Goal: Information Seeking & Learning: Learn about a topic

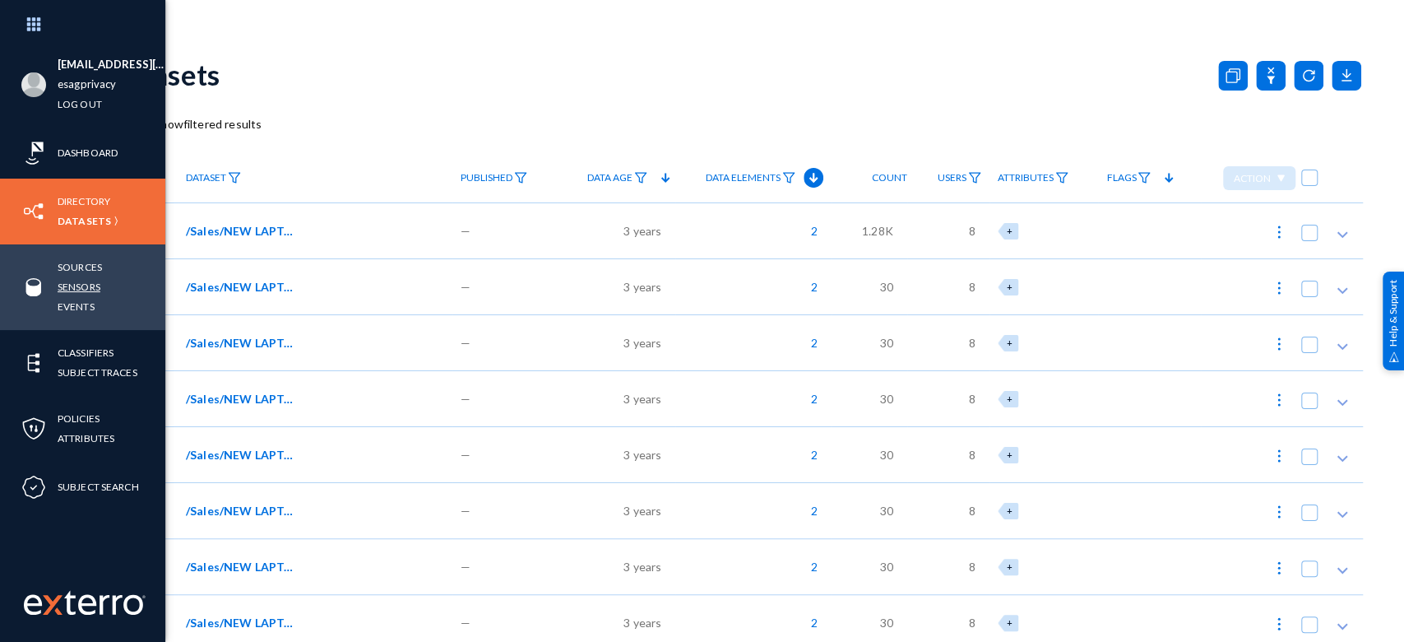
click at [75, 286] on link "Sensors" at bounding box center [79, 286] width 43 height 19
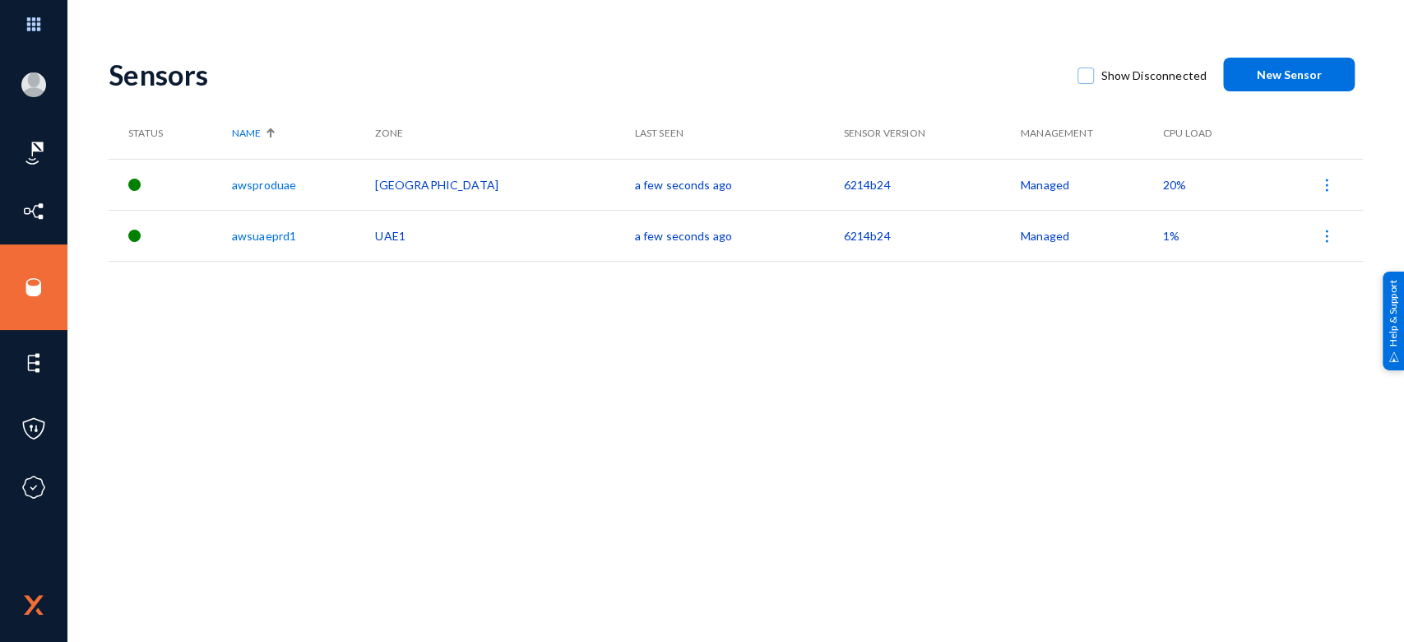
click at [1163, 237] on span "1%" at bounding box center [1171, 236] width 16 height 14
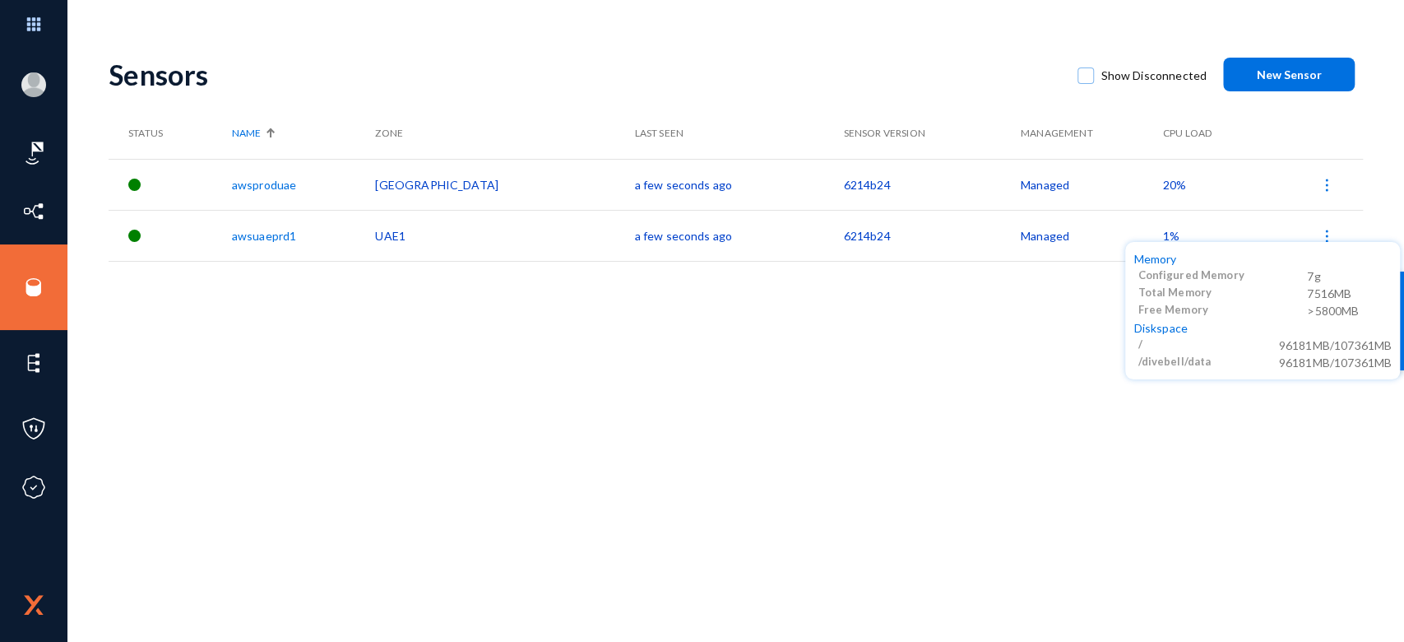
click at [1136, 237] on div at bounding box center [702, 321] width 1404 height 642
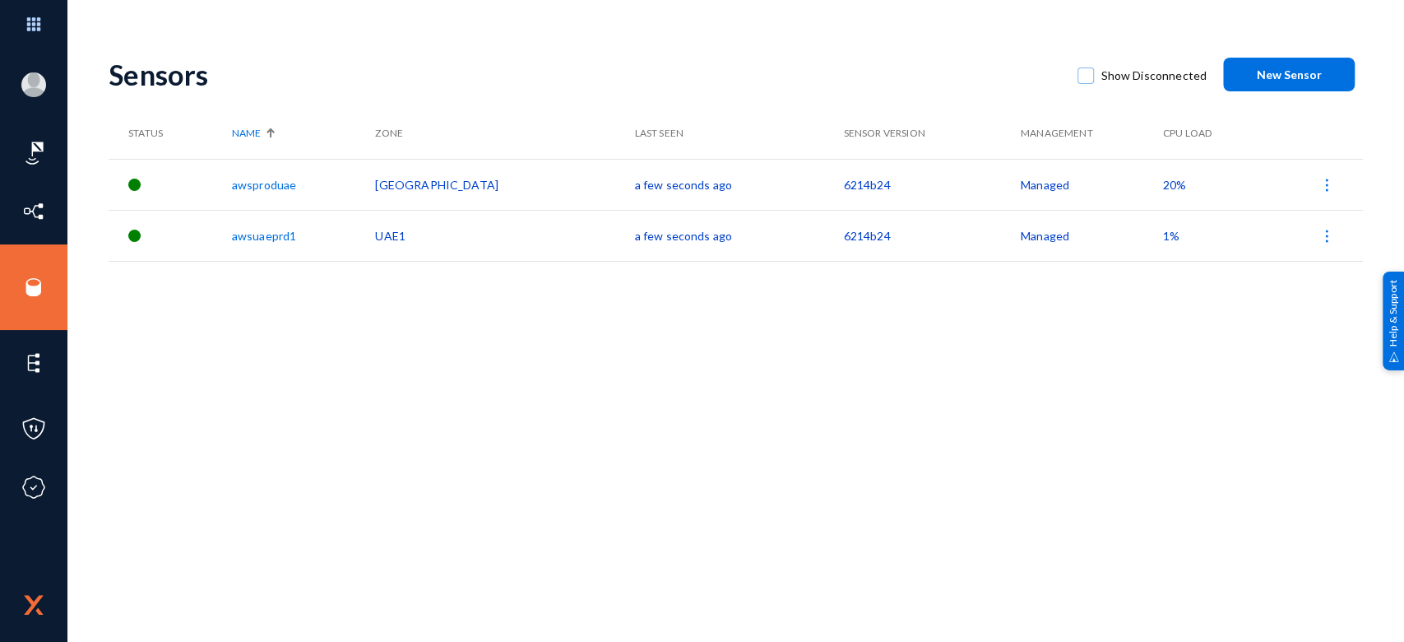
click at [1163, 188] on span "20%" at bounding box center [1174, 185] width 23 height 14
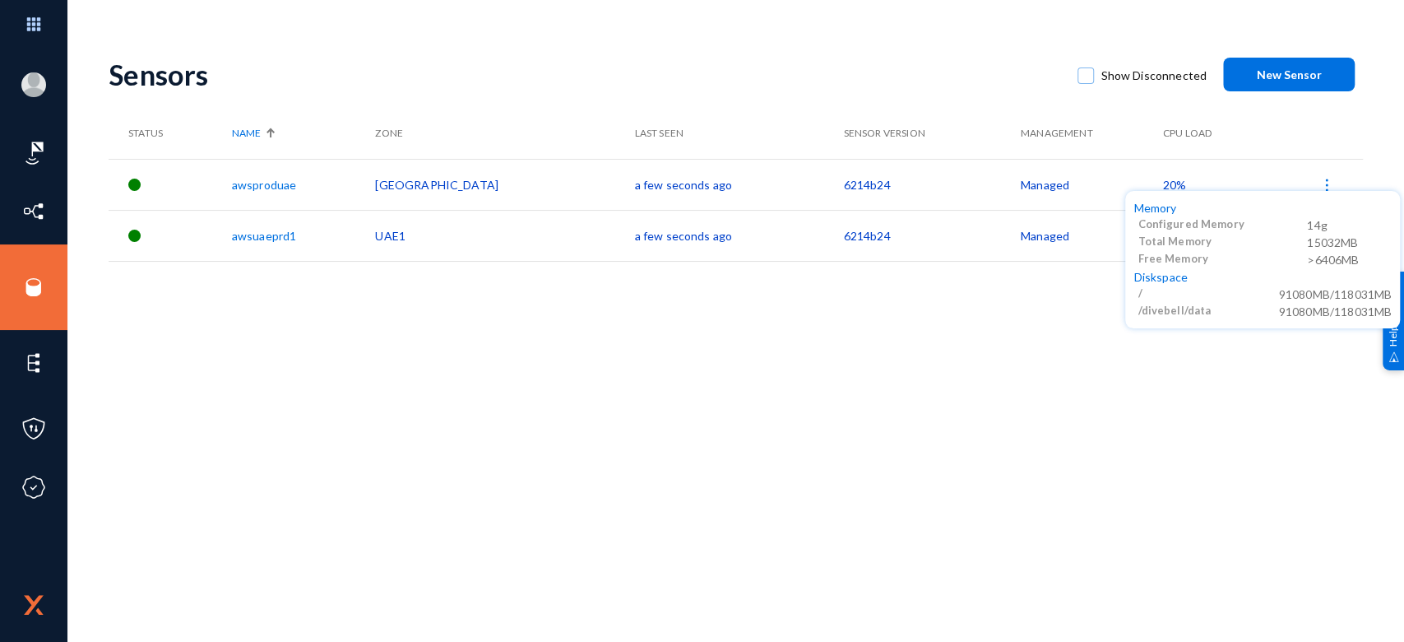
click at [1136, 188] on div at bounding box center [702, 321] width 1404 height 642
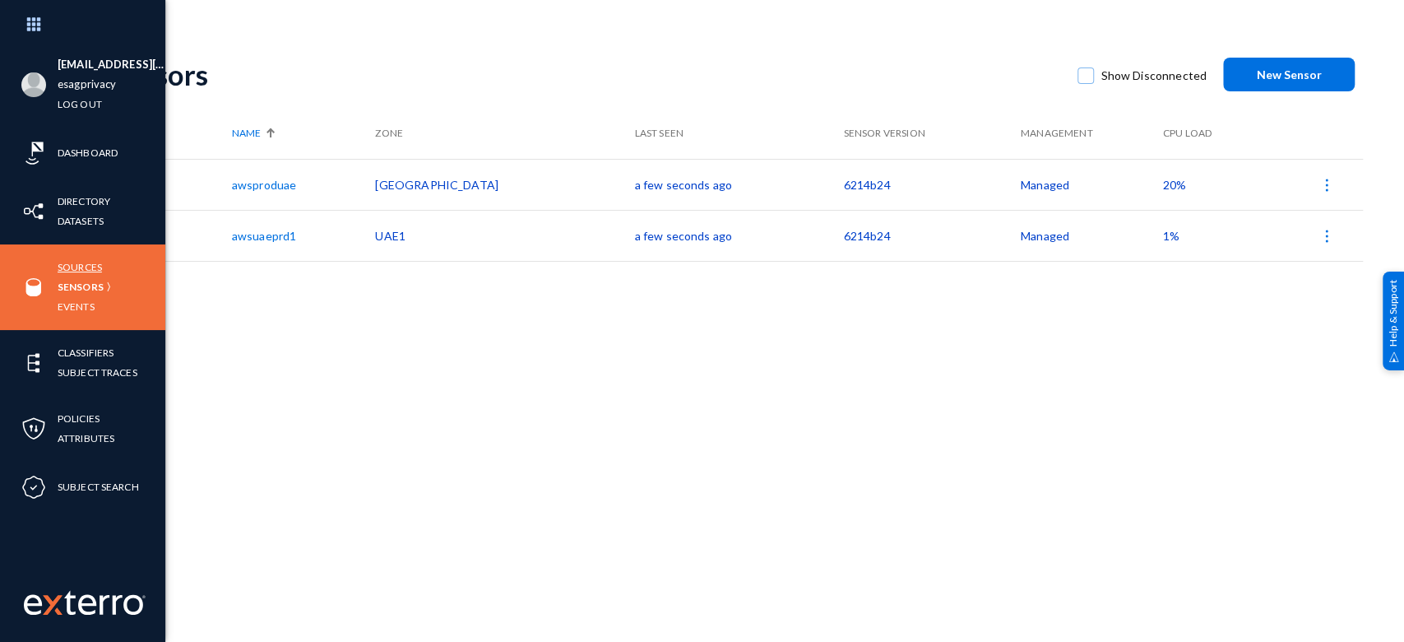
click at [85, 267] on link "Sources" at bounding box center [80, 266] width 44 height 19
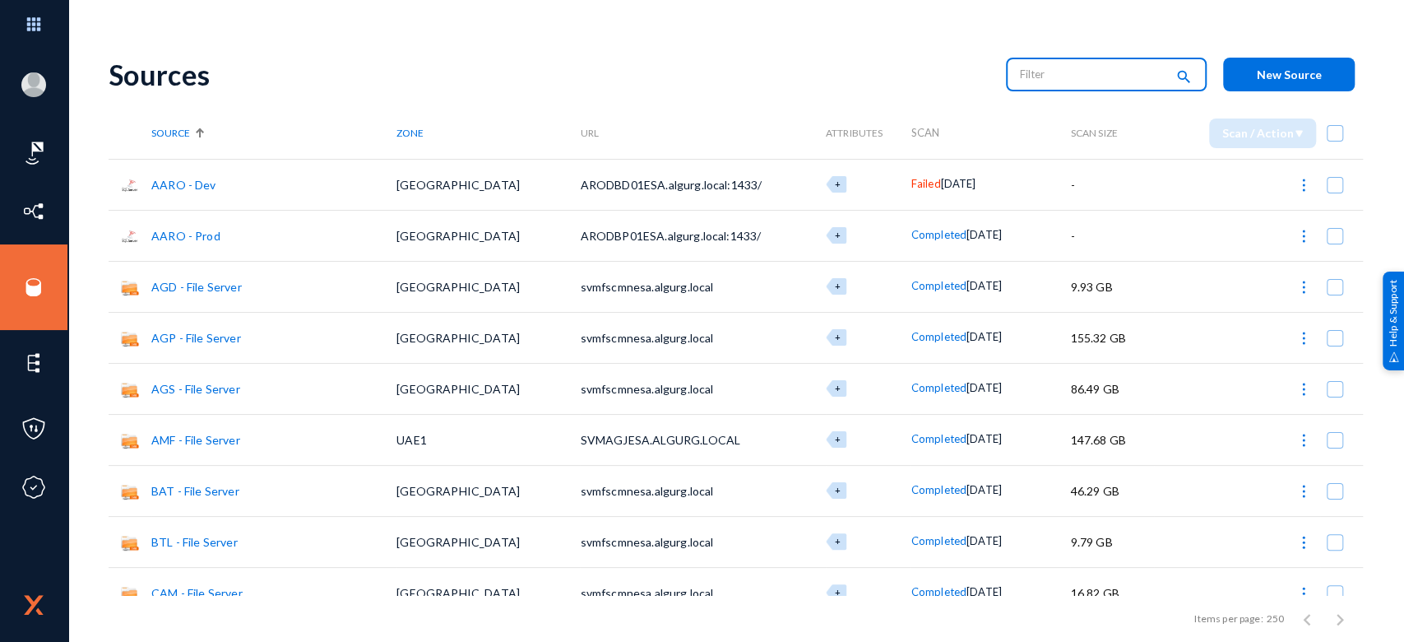
click at [1041, 82] on input "text" at bounding box center [1092, 74] width 145 height 25
type input "run"
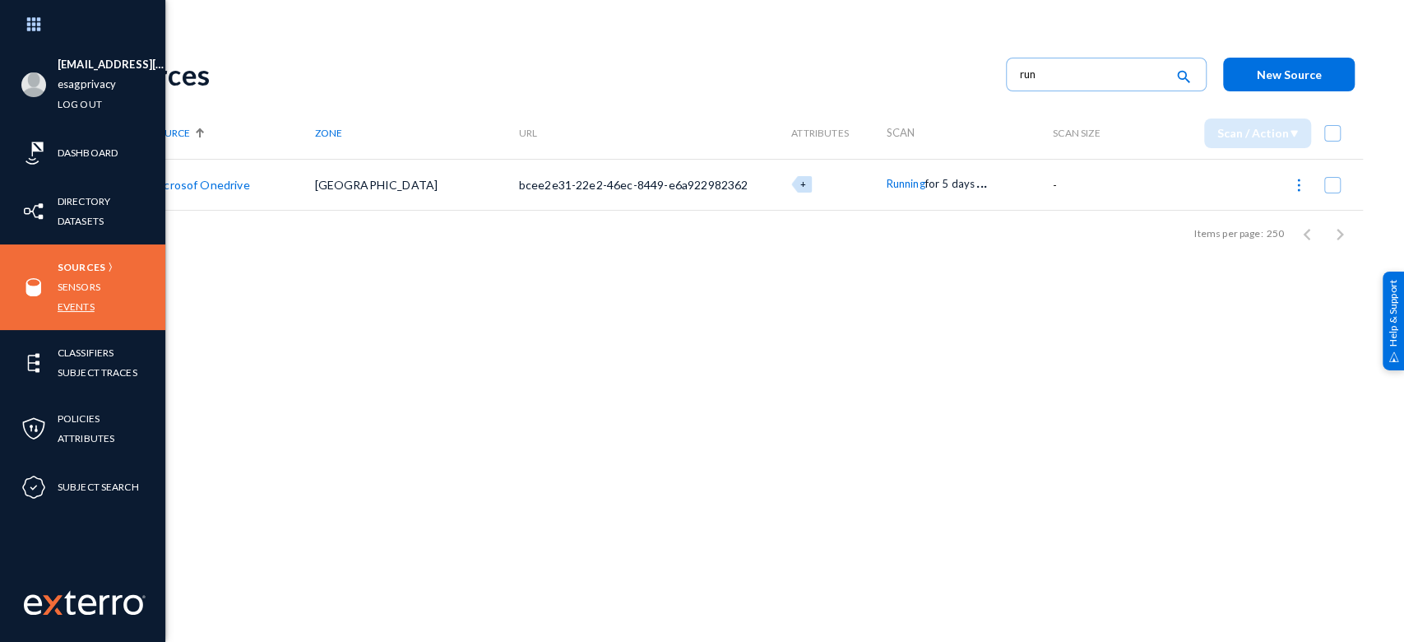
click at [77, 308] on link "Events" at bounding box center [76, 306] width 37 height 19
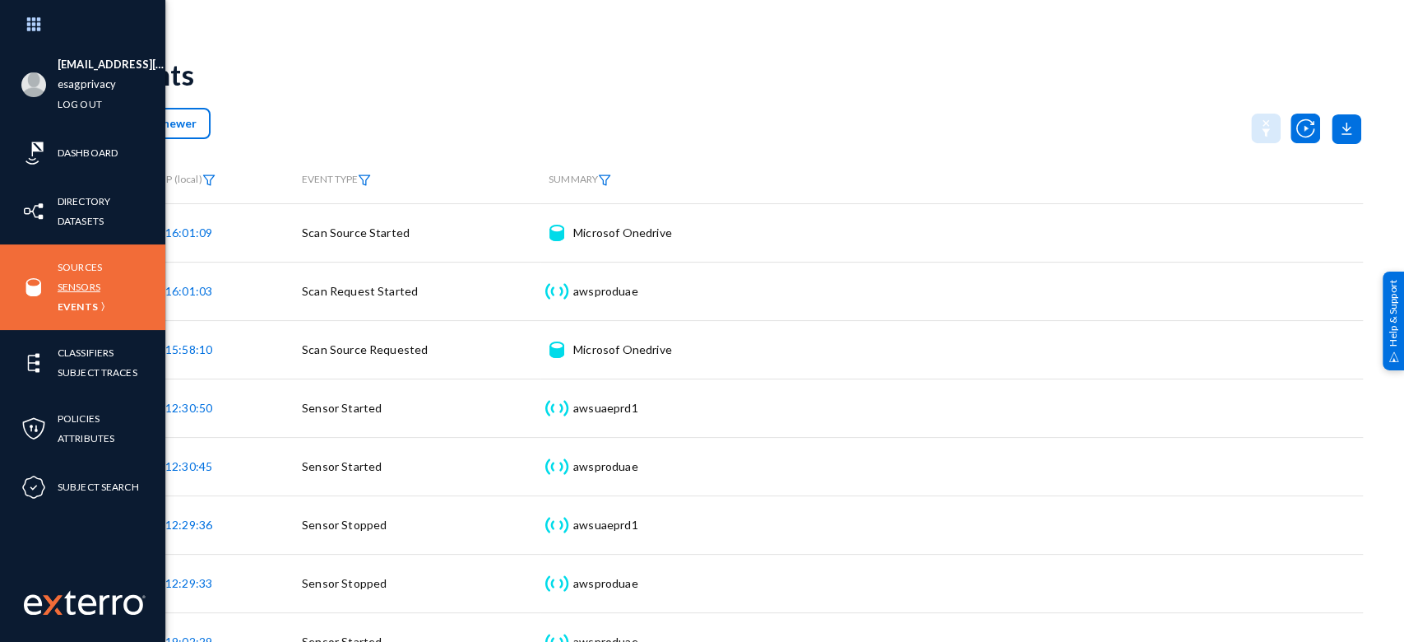
click at [75, 280] on link "Sensors" at bounding box center [79, 286] width 43 height 19
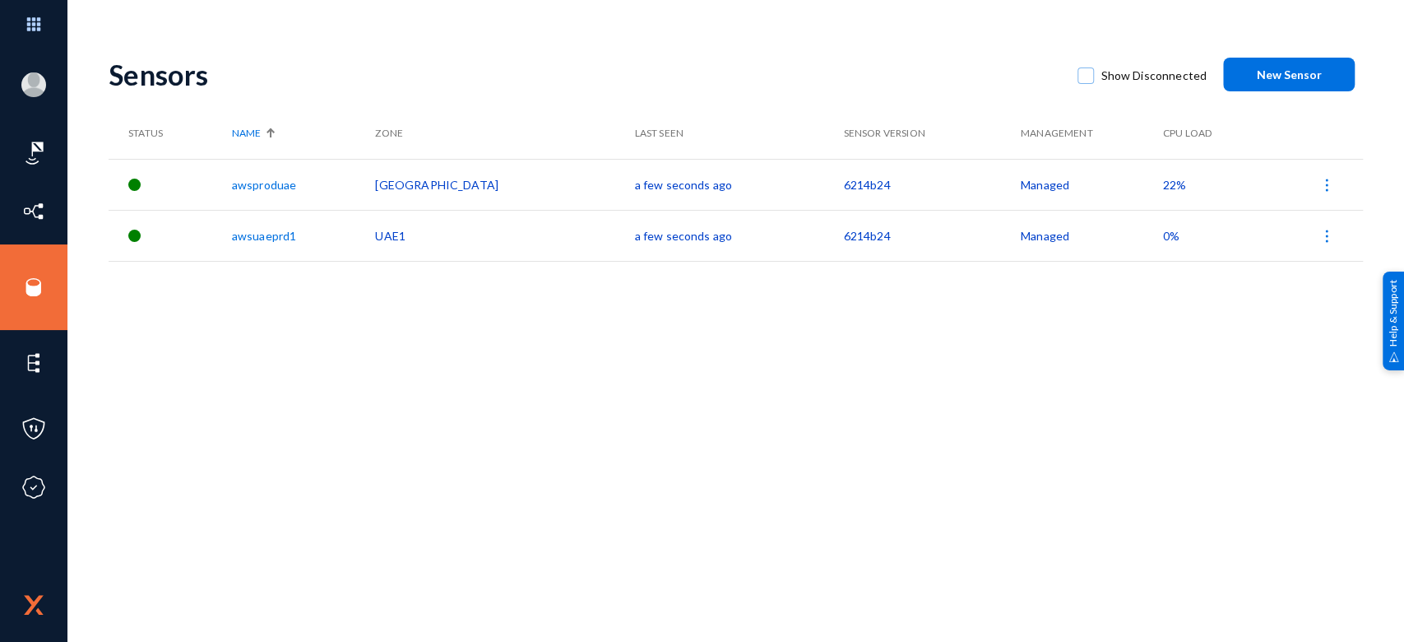
click at [1163, 183] on span "22%" at bounding box center [1174, 185] width 23 height 14
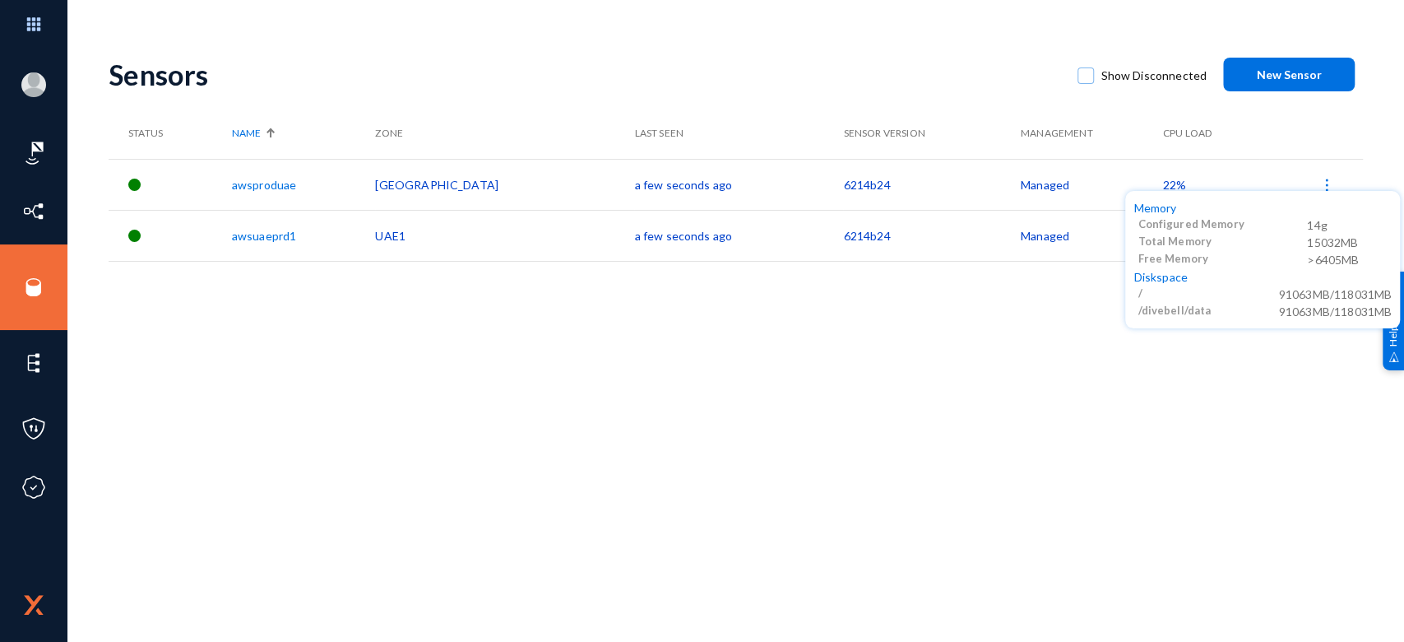
click at [1139, 183] on div at bounding box center [702, 321] width 1404 height 642
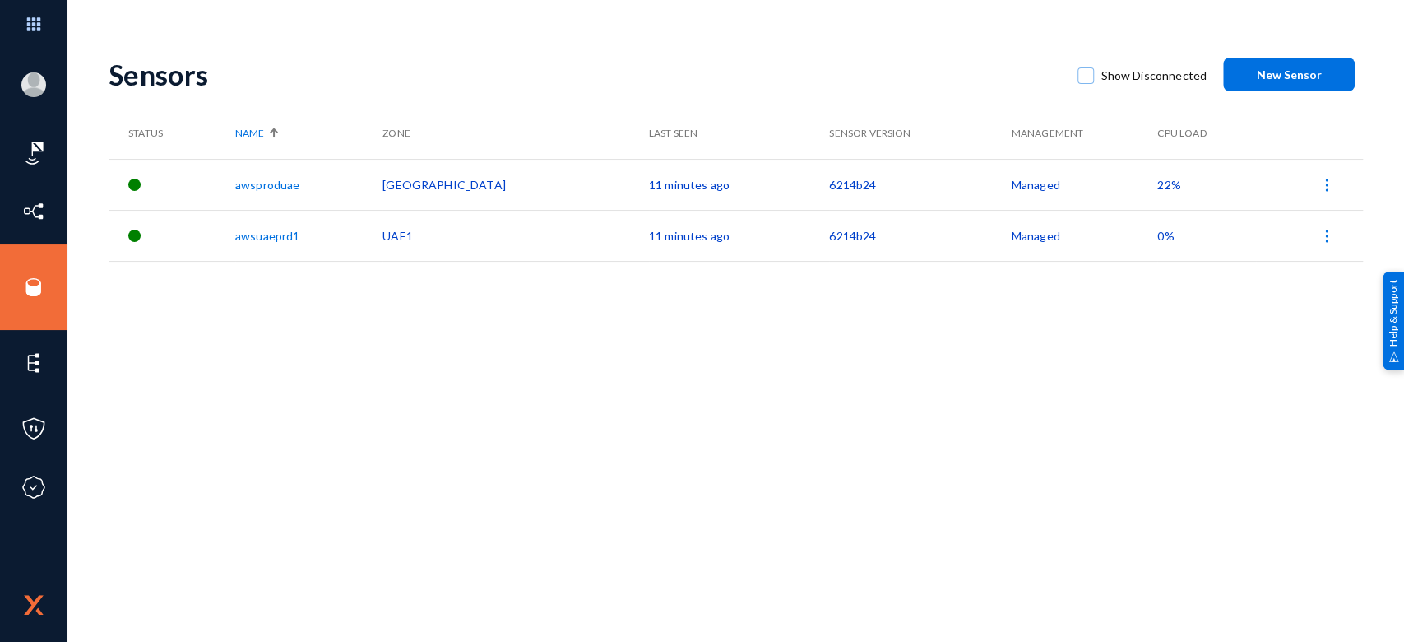
click at [1157, 181] on span "22%" at bounding box center [1168, 185] width 23 height 14
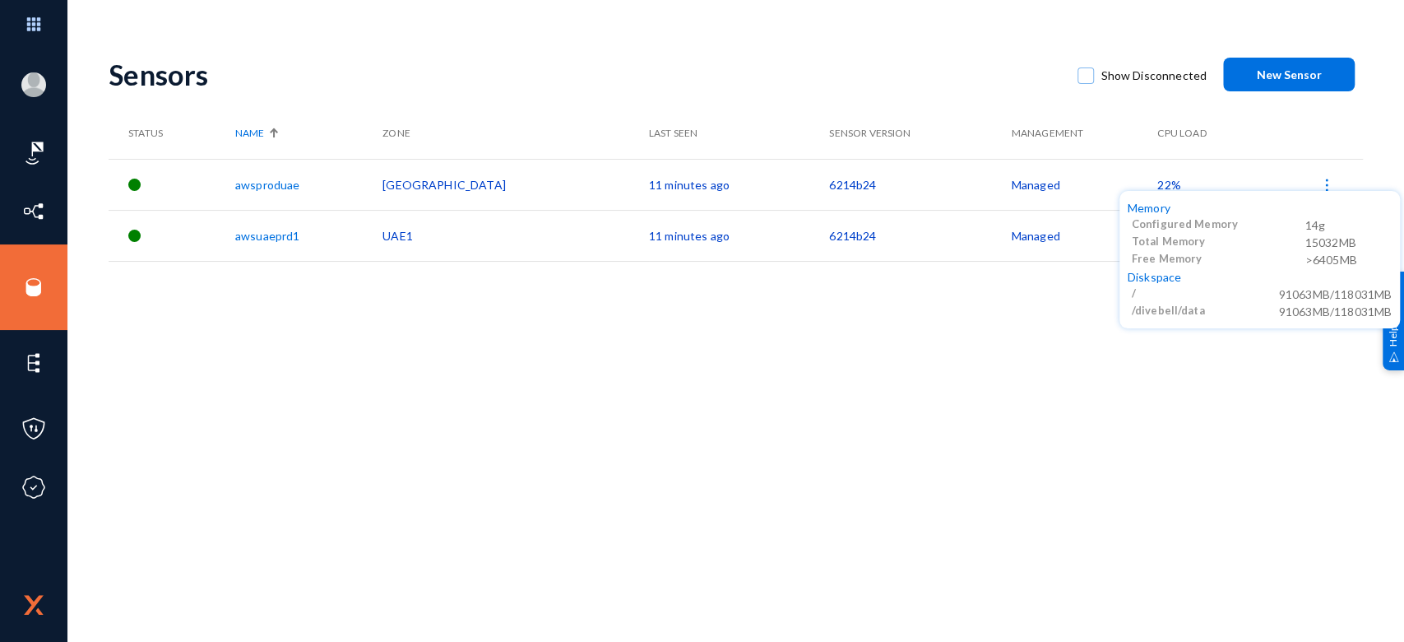
click at [1000, 396] on div at bounding box center [702, 321] width 1404 height 642
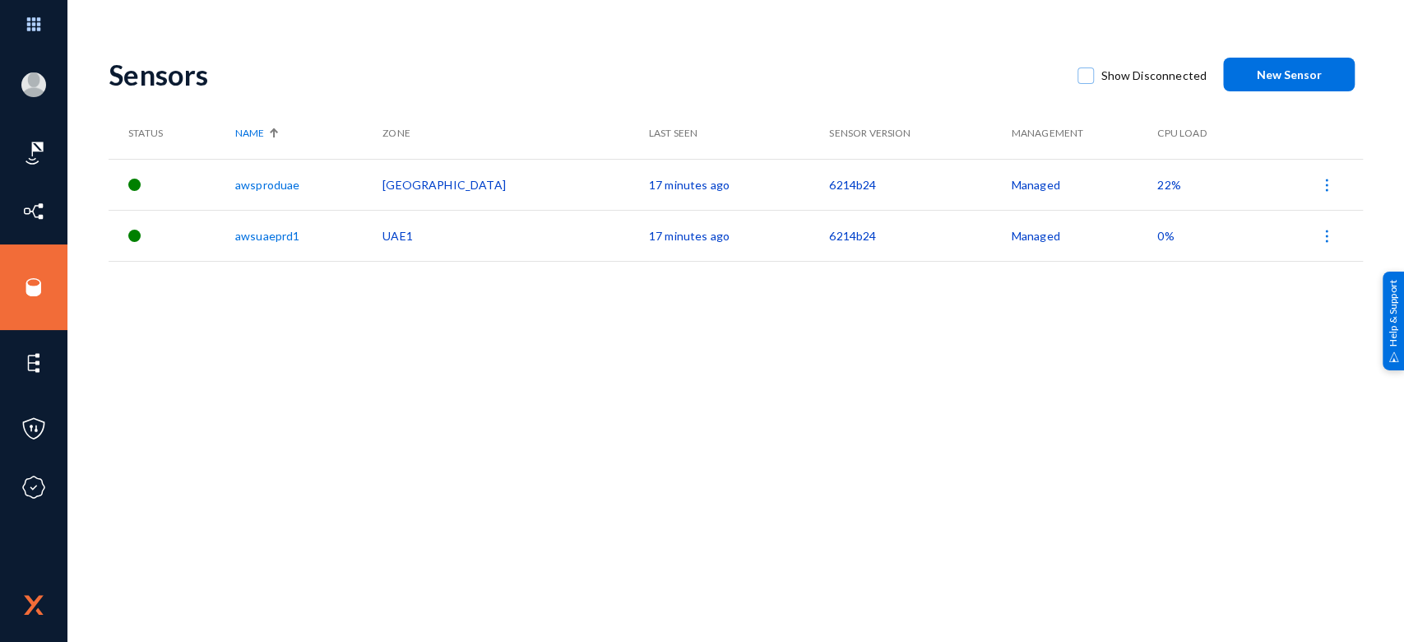
click at [1157, 188] on span "22%" at bounding box center [1168, 185] width 23 height 14
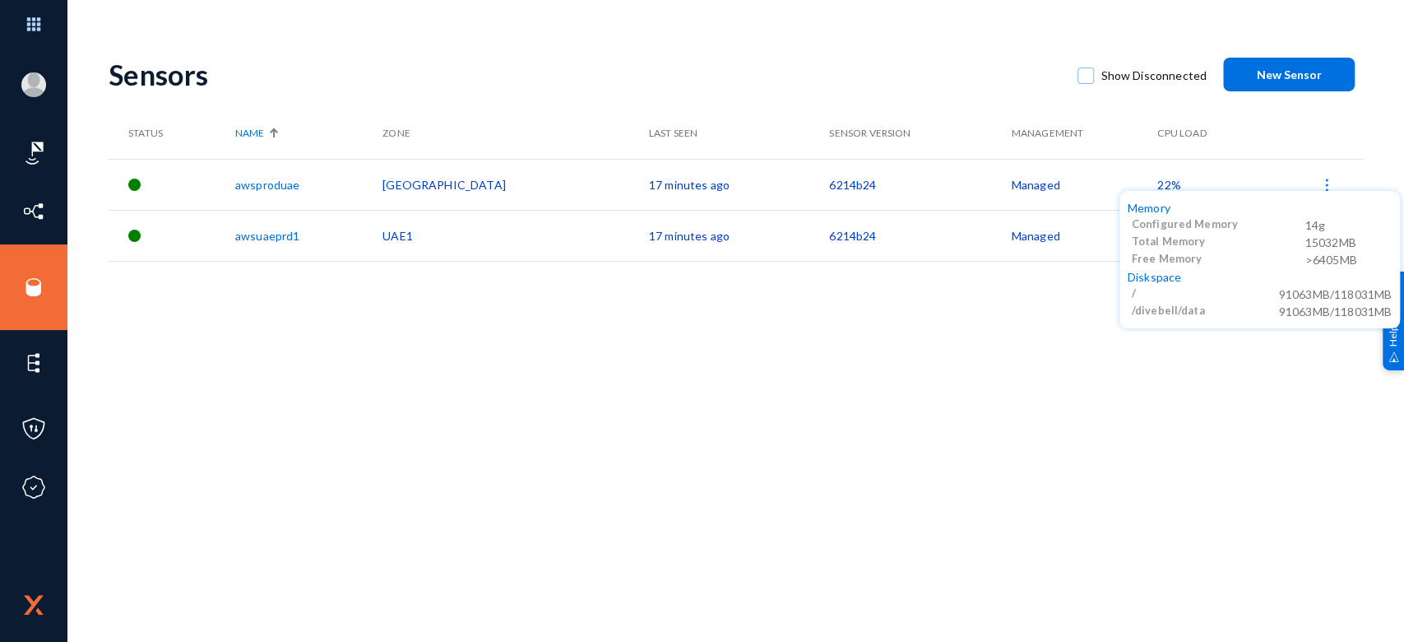
click at [1033, 403] on div at bounding box center [702, 321] width 1404 height 642
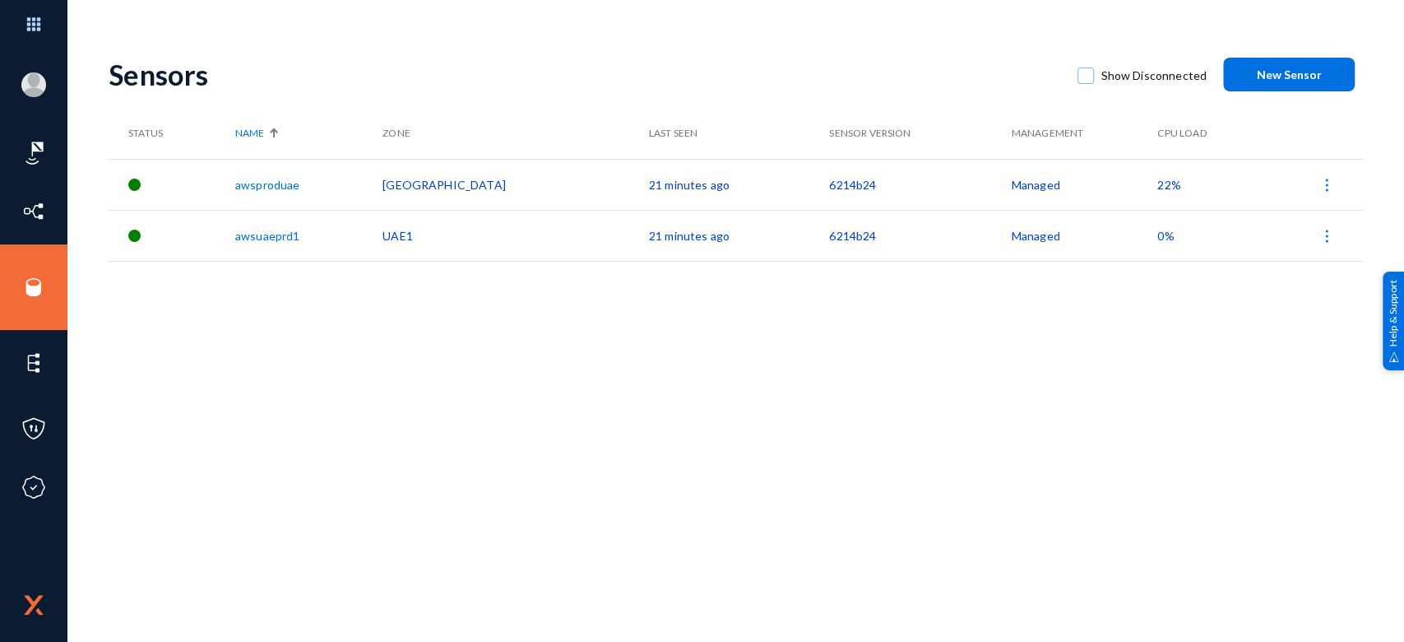
click at [1157, 185] on span "22%" at bounding box center [1168, 185] width 23 height 14
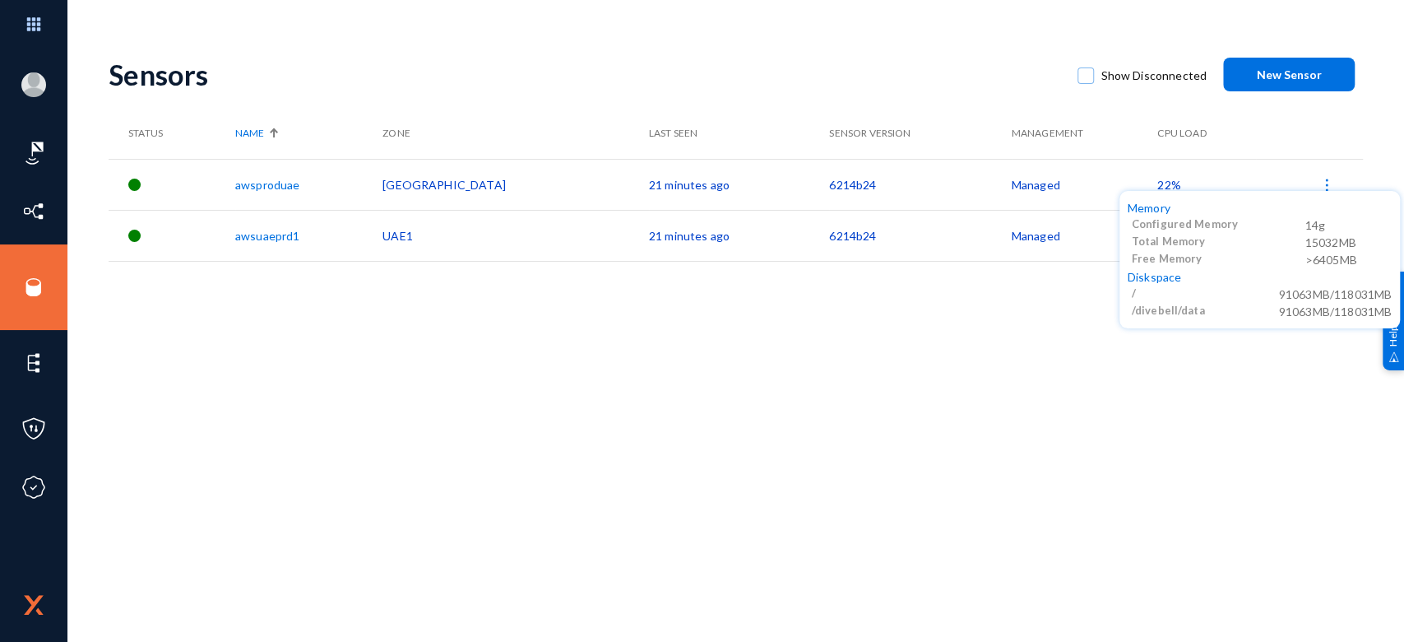
click at [956, 90] on div at bounding box center [702, 321] width 1404 height 642
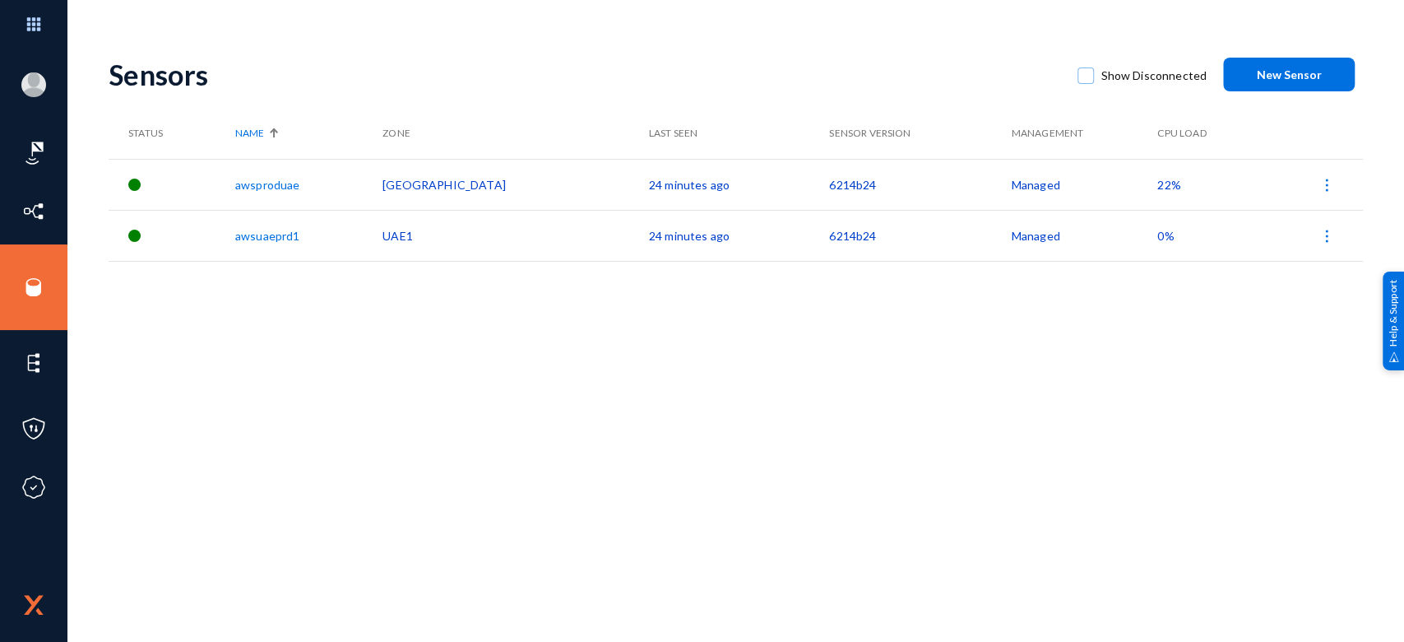
click at [1157, 181] on span "22%" at bounding box center [1168, 185] width 23 height 14
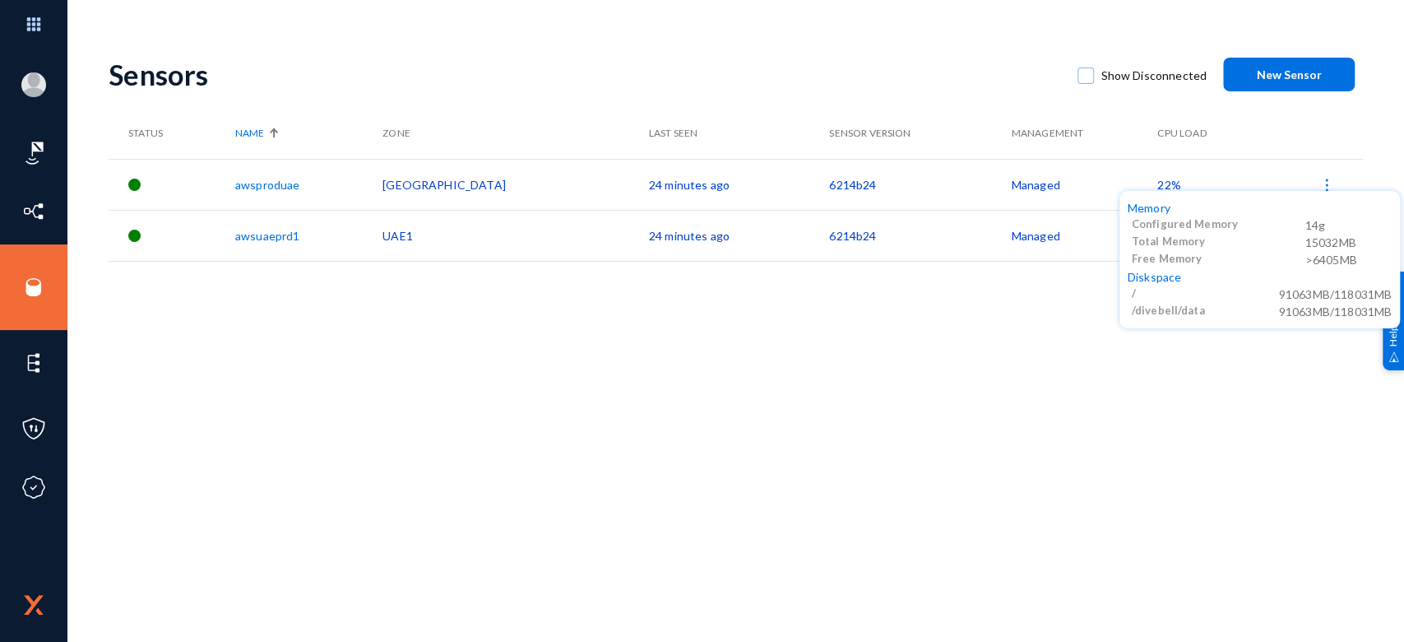
click at [1128, 181] on div at bounding box center [702, 321] width 1404 height 642
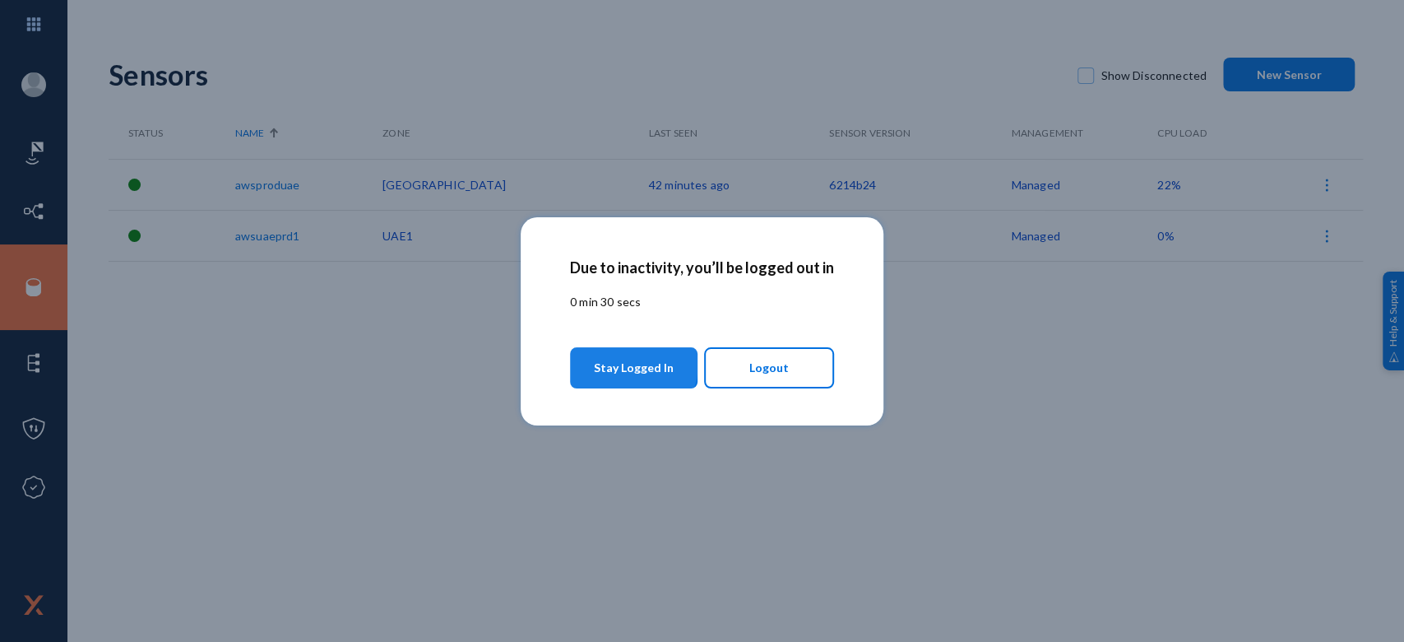
click at [631, 364] on span "Stay Logged In" at bounding box center [634, 368] width 80 height 30
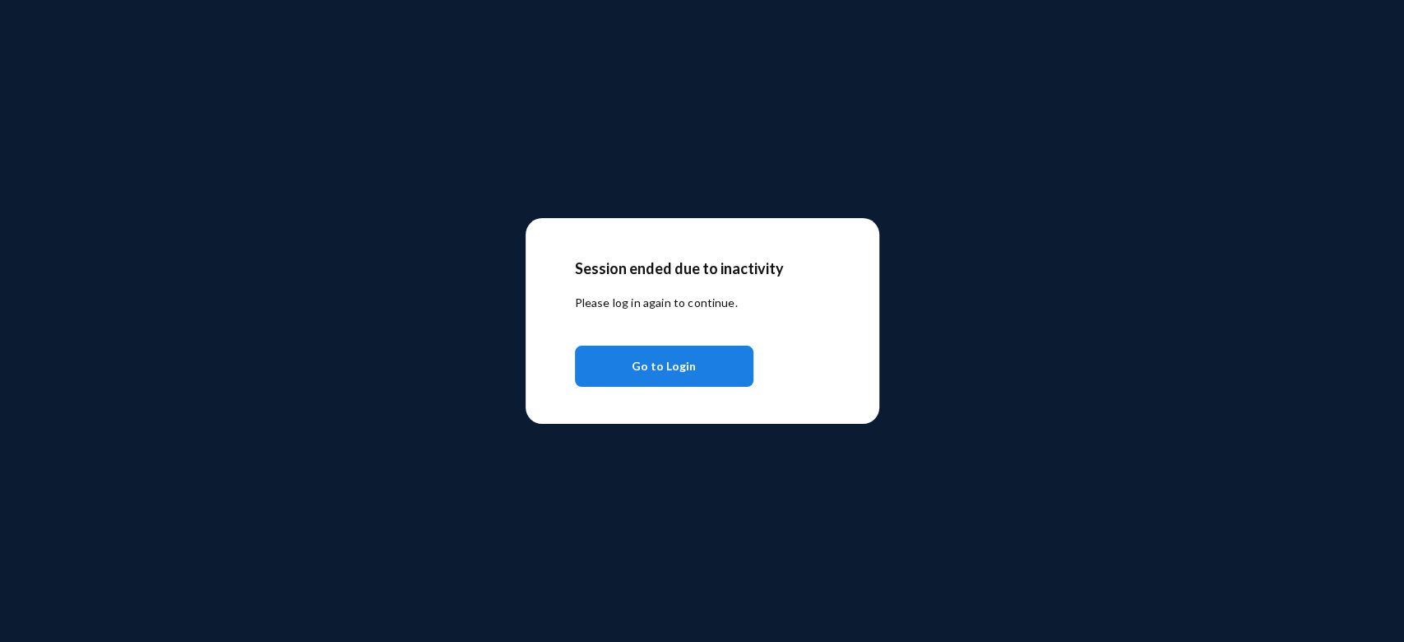
click at [635, 368] on span "Go to Login" at bounding box center [664, 366] width 64 height 30
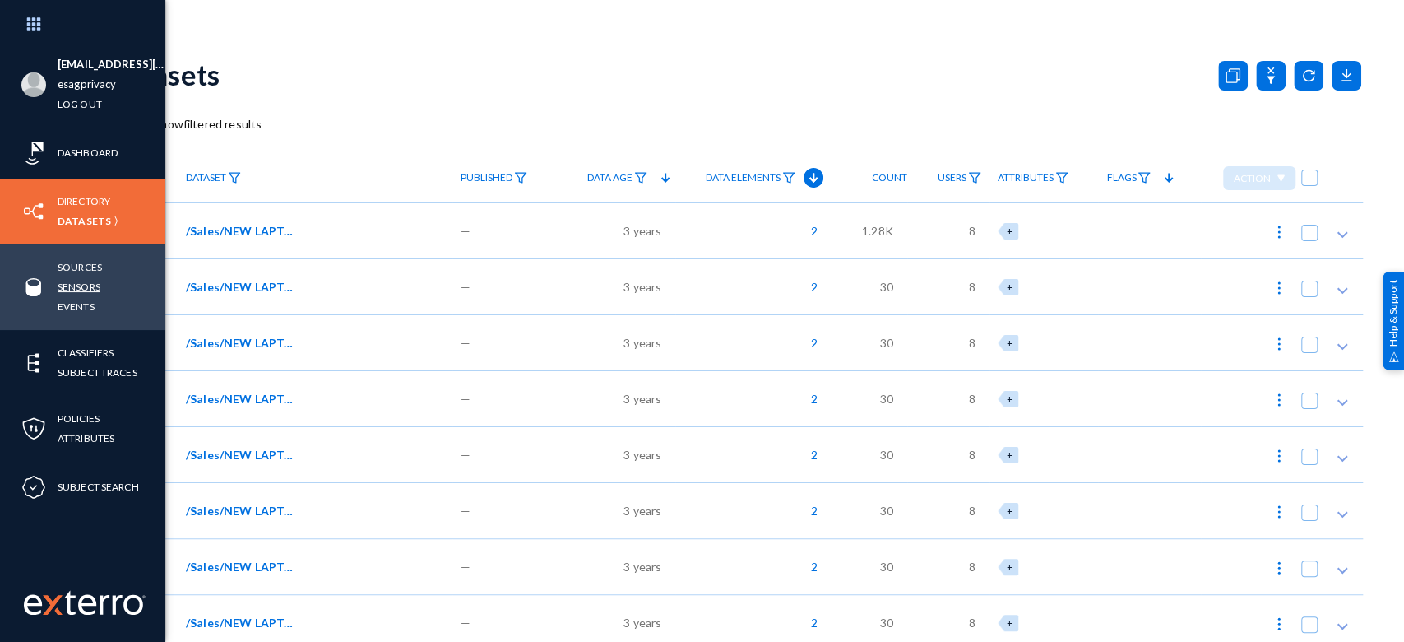
click at [78, 288] on link "Sensors" at bounding box center [79, 286] width 43 height 19
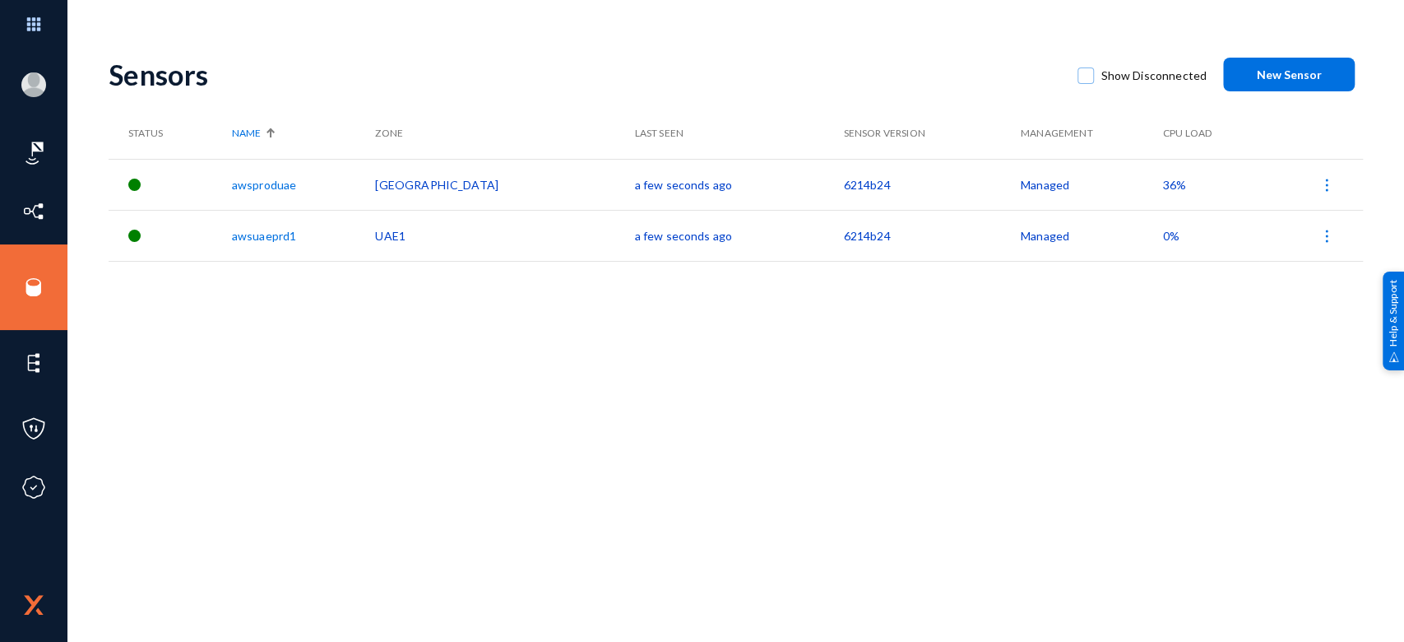
click at [1163, 184] on span "36%" at bounding box center [1174, 185] width 23 height 14
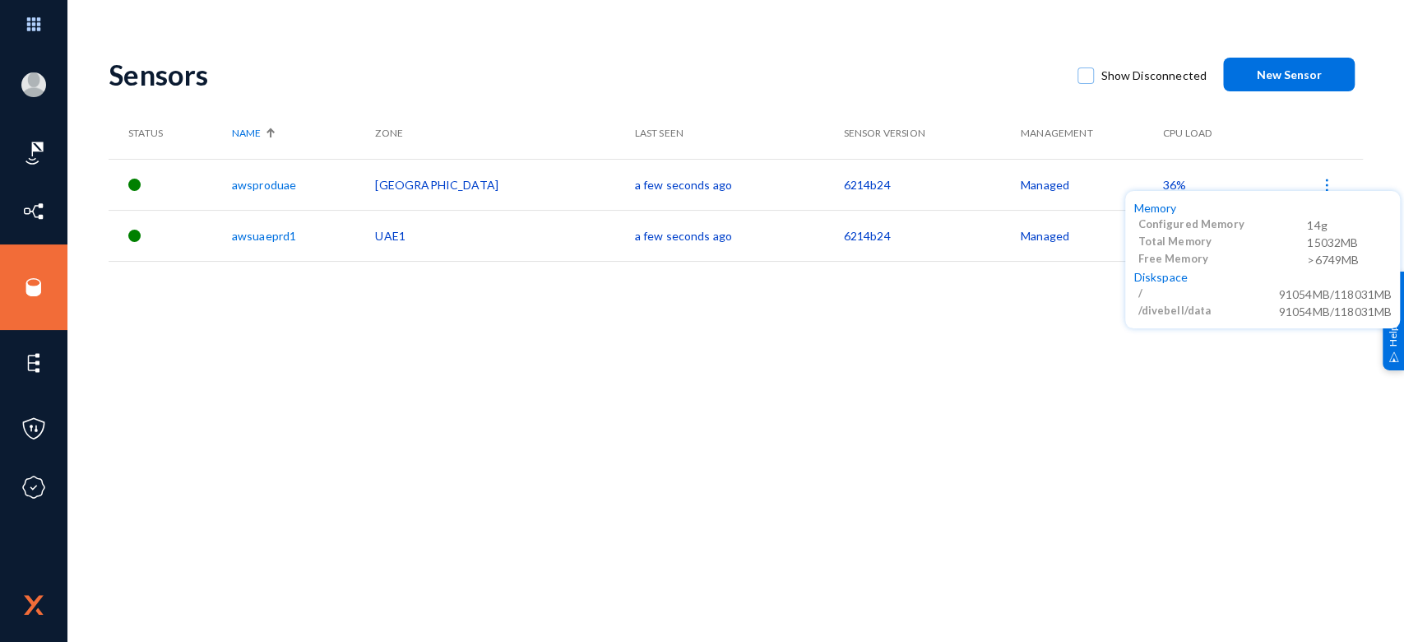
click at [928, 314] on div at bounding box center [702, 321] width 1404 height 642
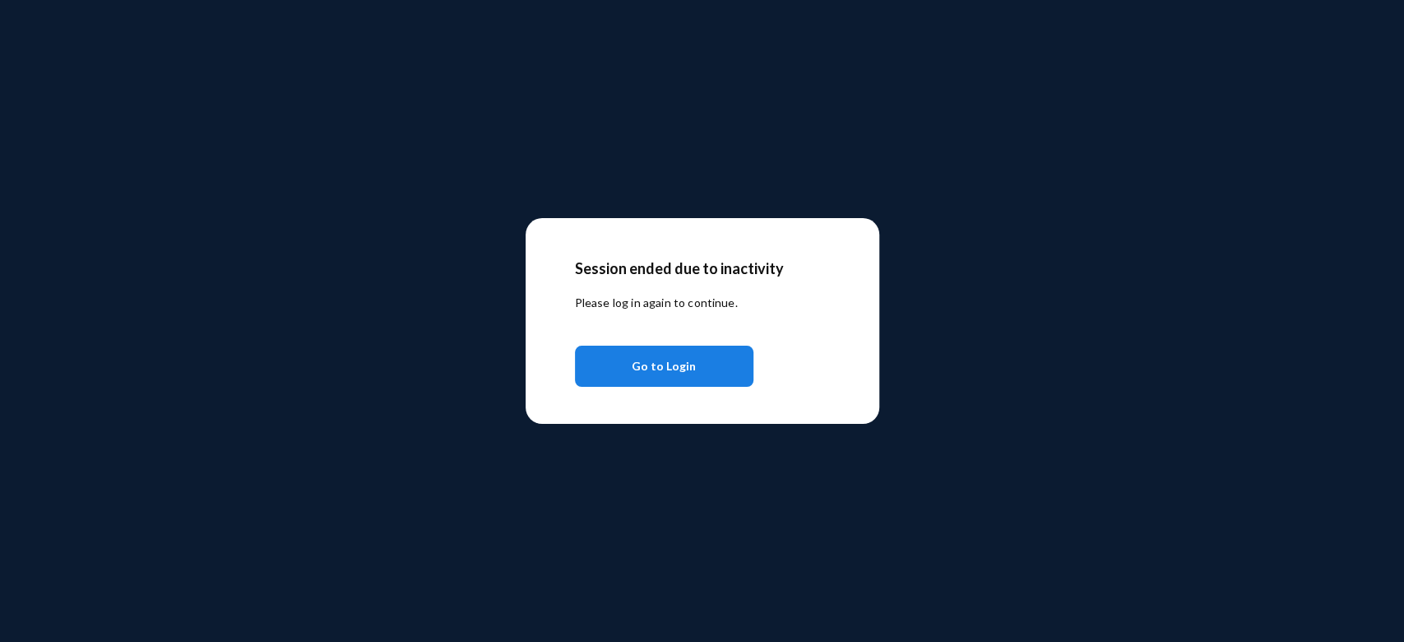
click at [657, 372] on span "Go to Login" at bounding box center [664, 366] width 64 height 30
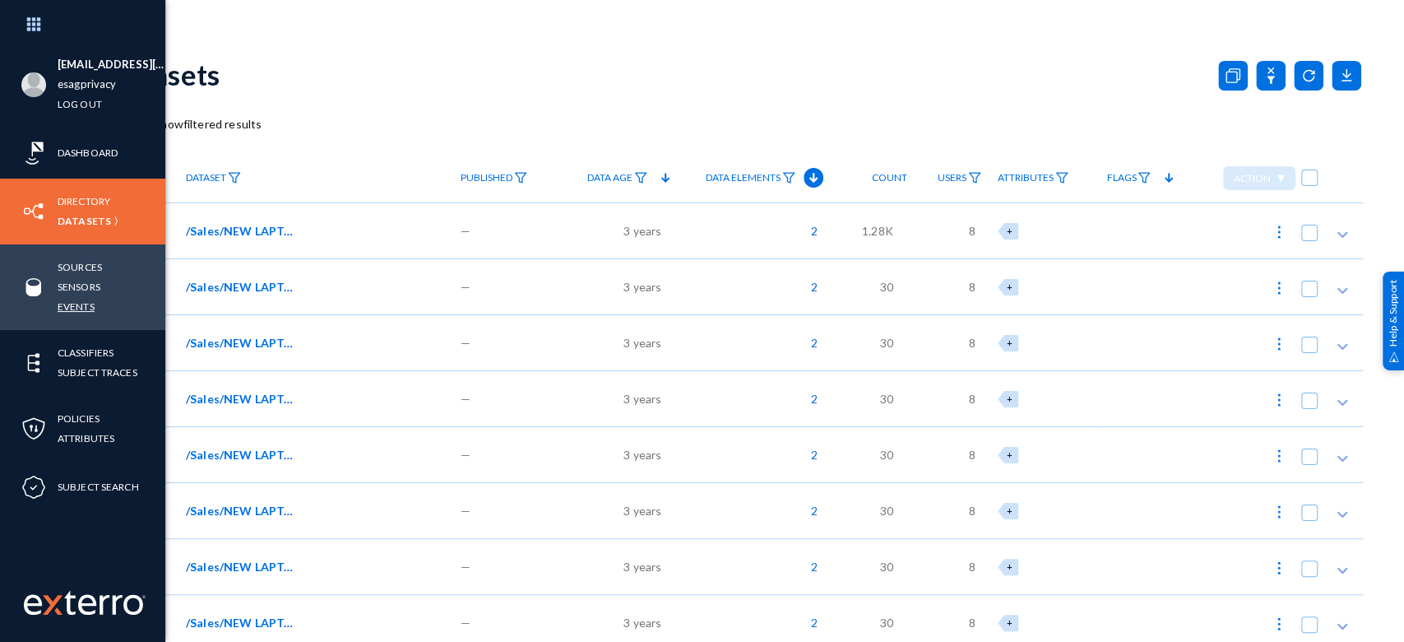
click at [72, 306] on link "Events" at bounding box center [76, 306] width 37 height 19
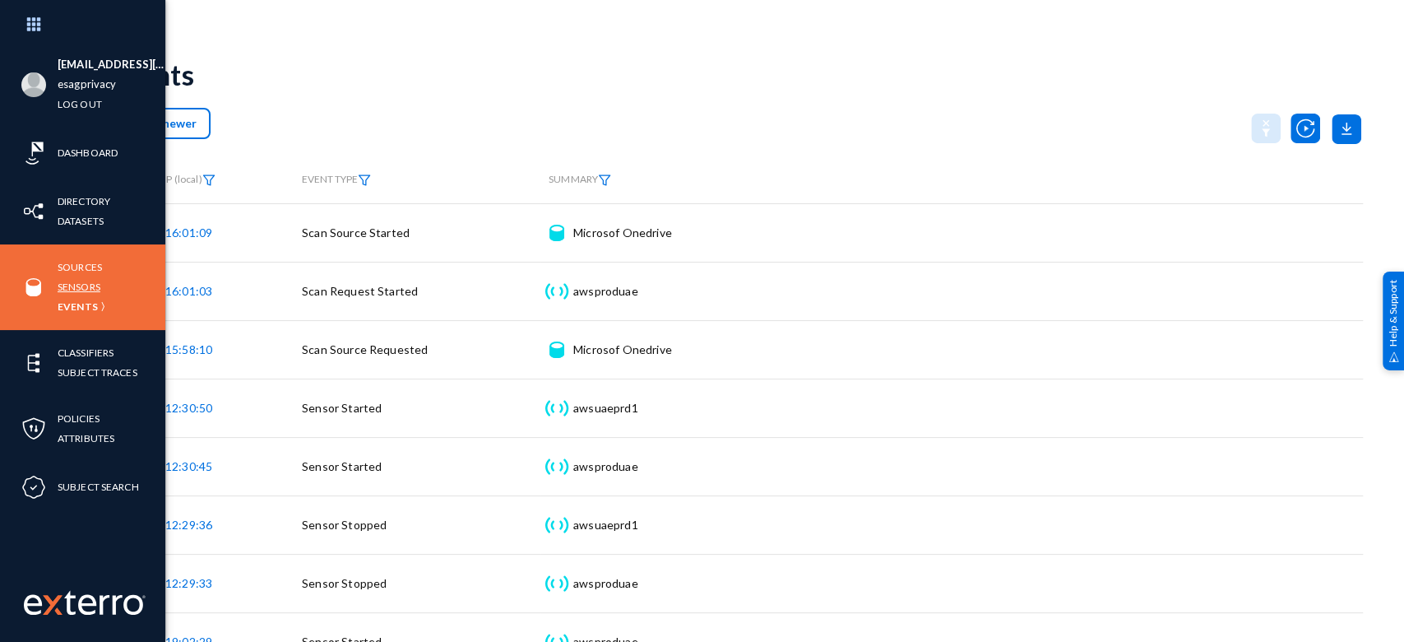
click at [79, 287] on link "Sensors" at bounding box center [79, 286] width 43 height 19
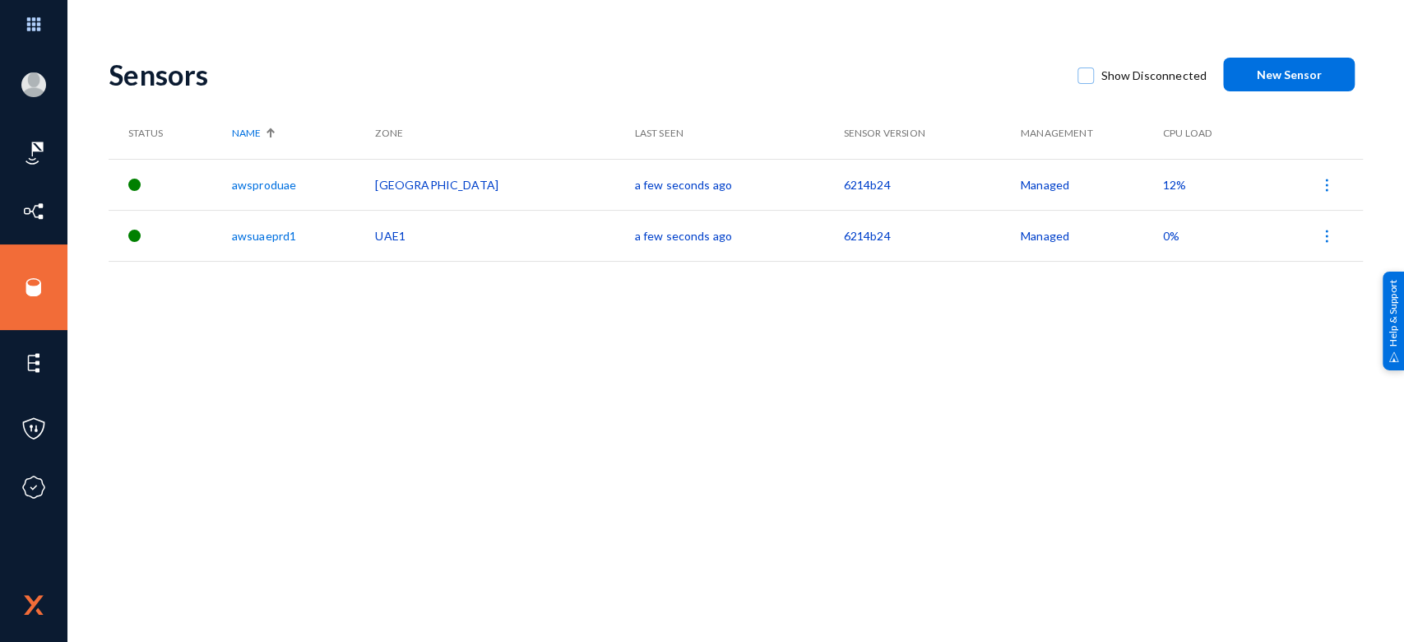
click at [1163, 190] on span "12%" at bounding box center [1174, 185] width 23 height 14
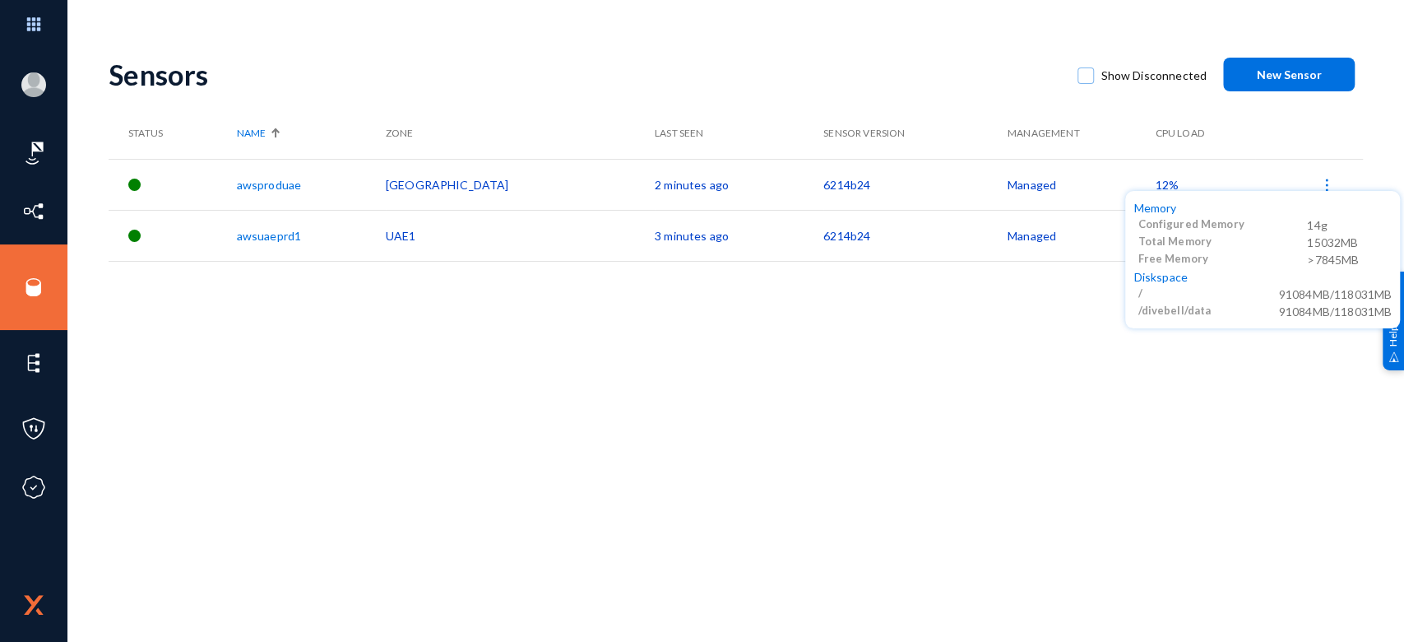
click at [1050, 331] on div at bounding box center [702, 321] width 1404 height 642
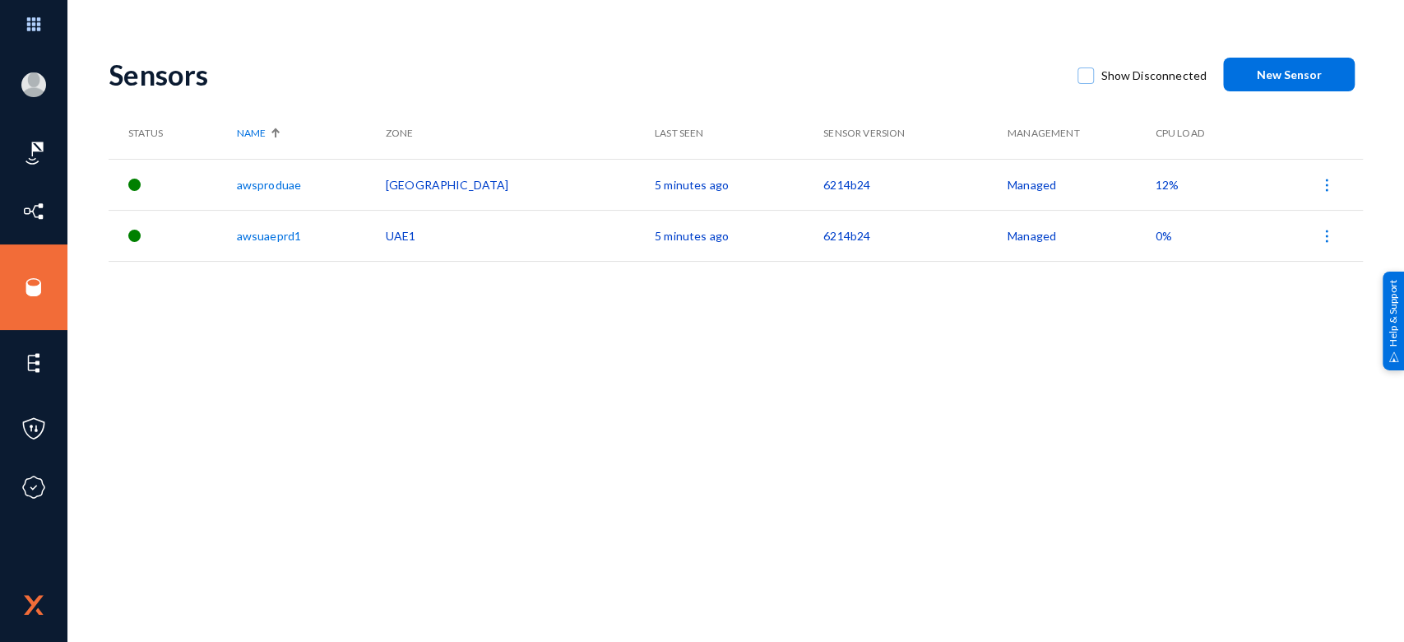
click at [1155, 174] on td "12%" at bounding box center [1205, 184] width 100 height 51
click at [1155, 182] on span "12%" at bounding box center [1166, 185] width 23 height 14
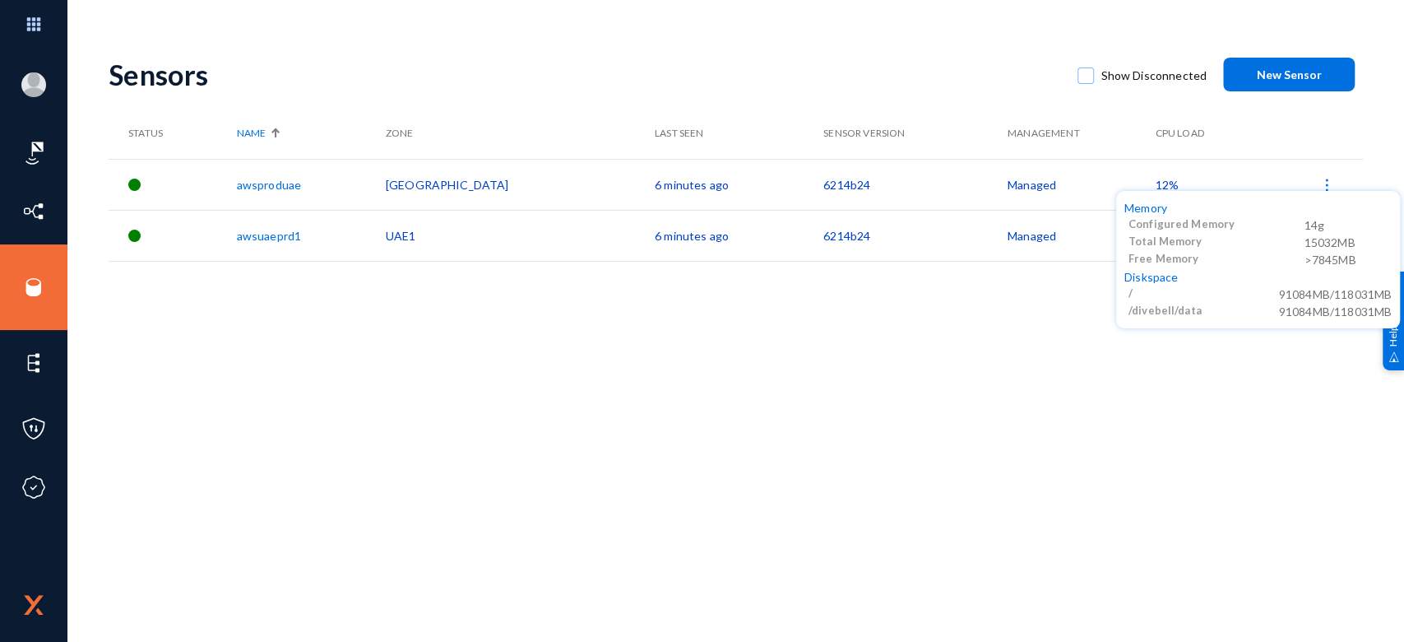
click at [1028, 320] on div at bounding box center [702, 321] width 1404 height 642
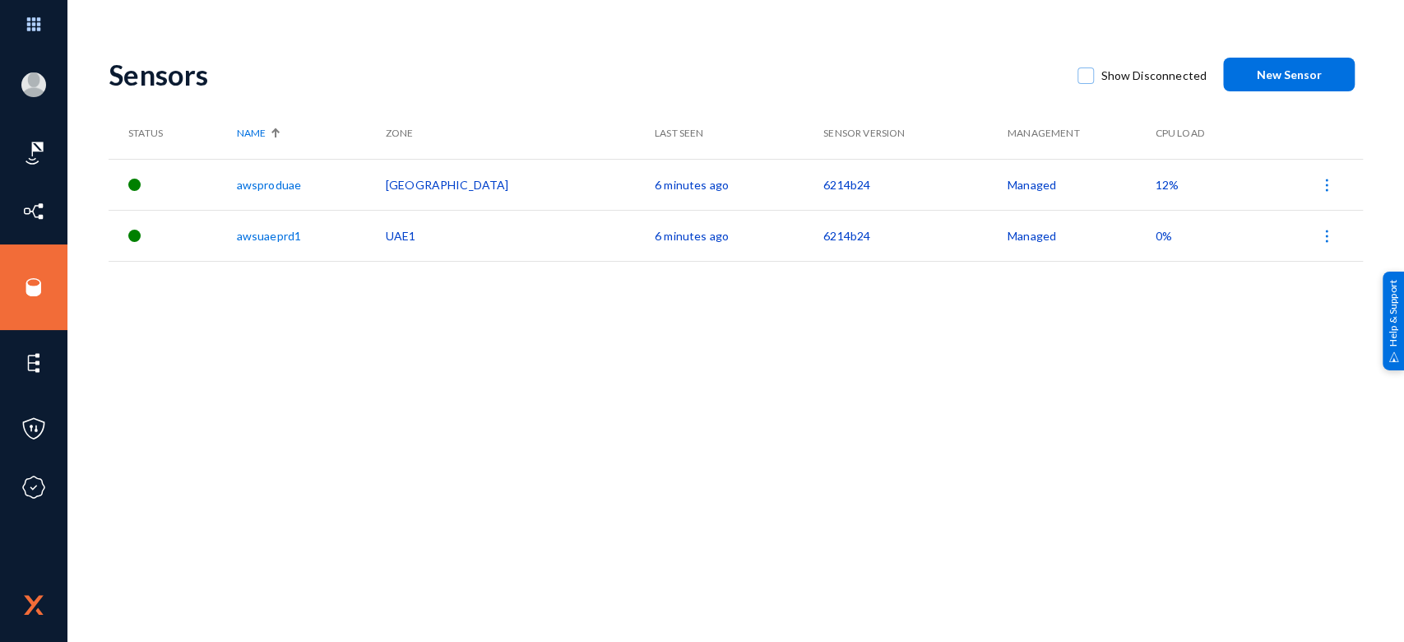
click at [1155, 182] on span "12%" at bounding box center [1166, 185] width 23 height 14
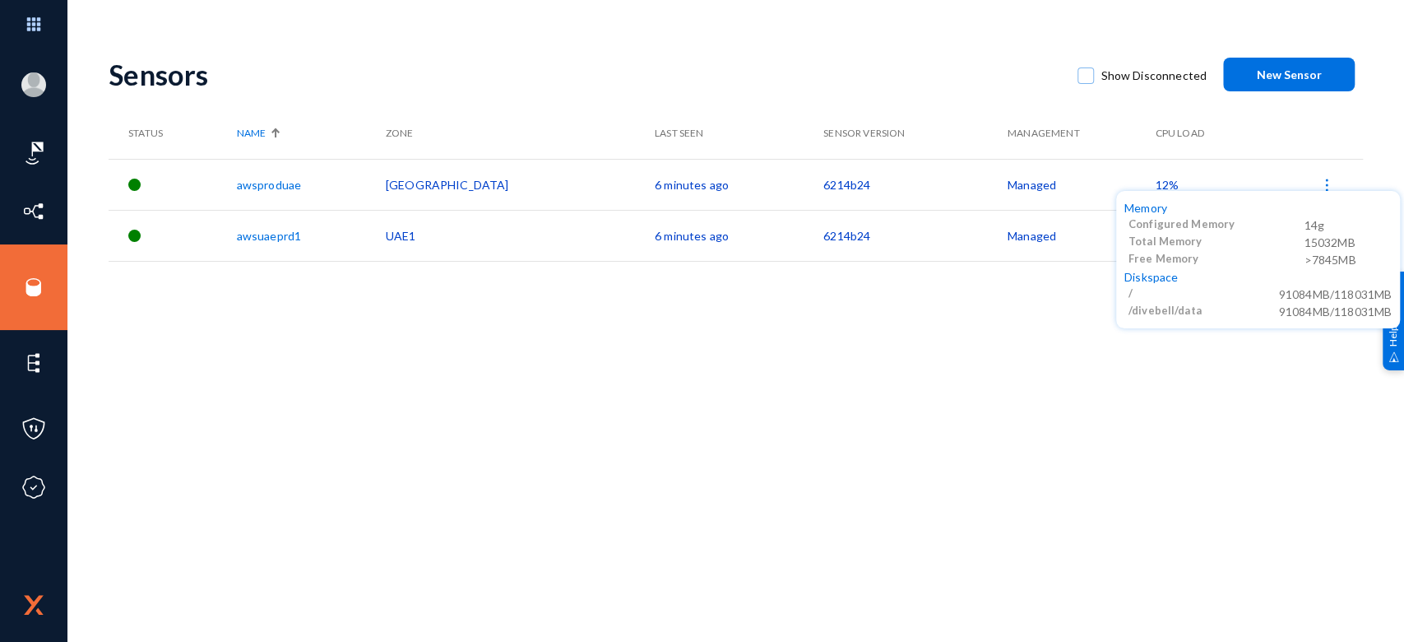
click at [951, 427] on div at bounding box center [702, 321] width 1404 height 642
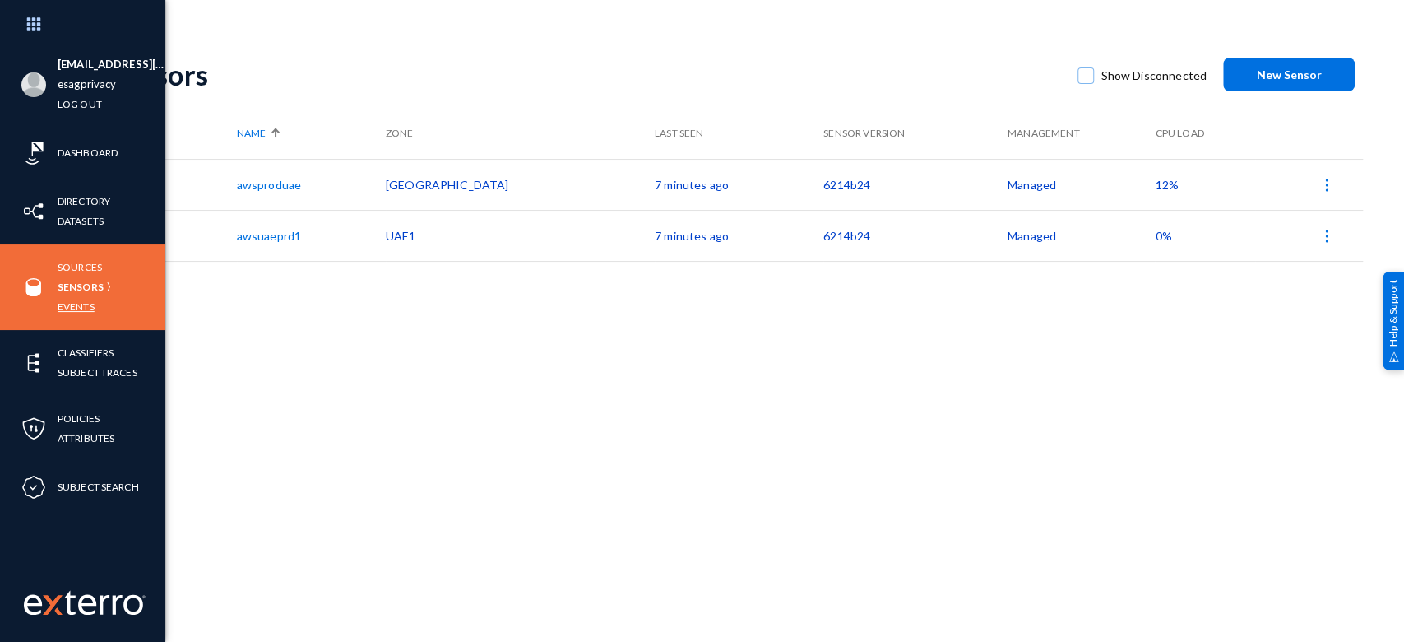
click at [77, 303] on link "Events" at bounding box center [76, 306] width 37 height 19
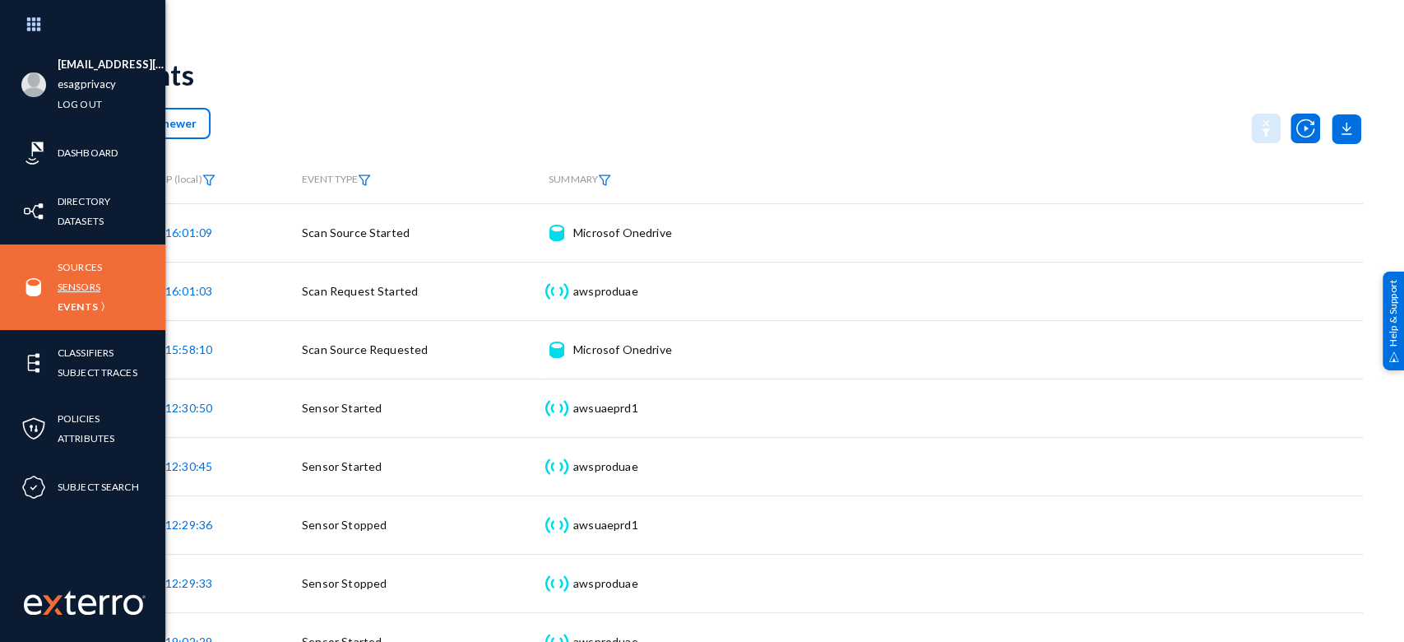
click at [72, 289] on link "Sensors" at bounding box center [79, 286] width 43 height 19
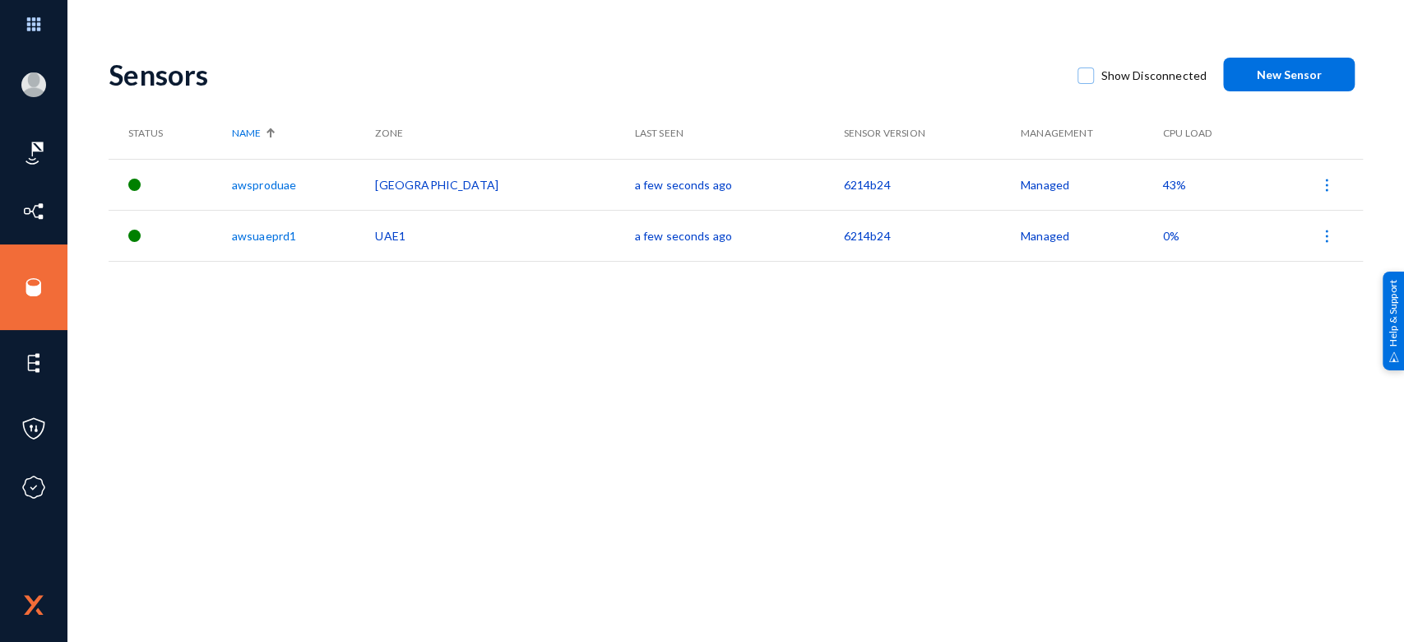
click at [1163, 183] on span "43%" at bounding box center [1174, 185] width 23 height 14
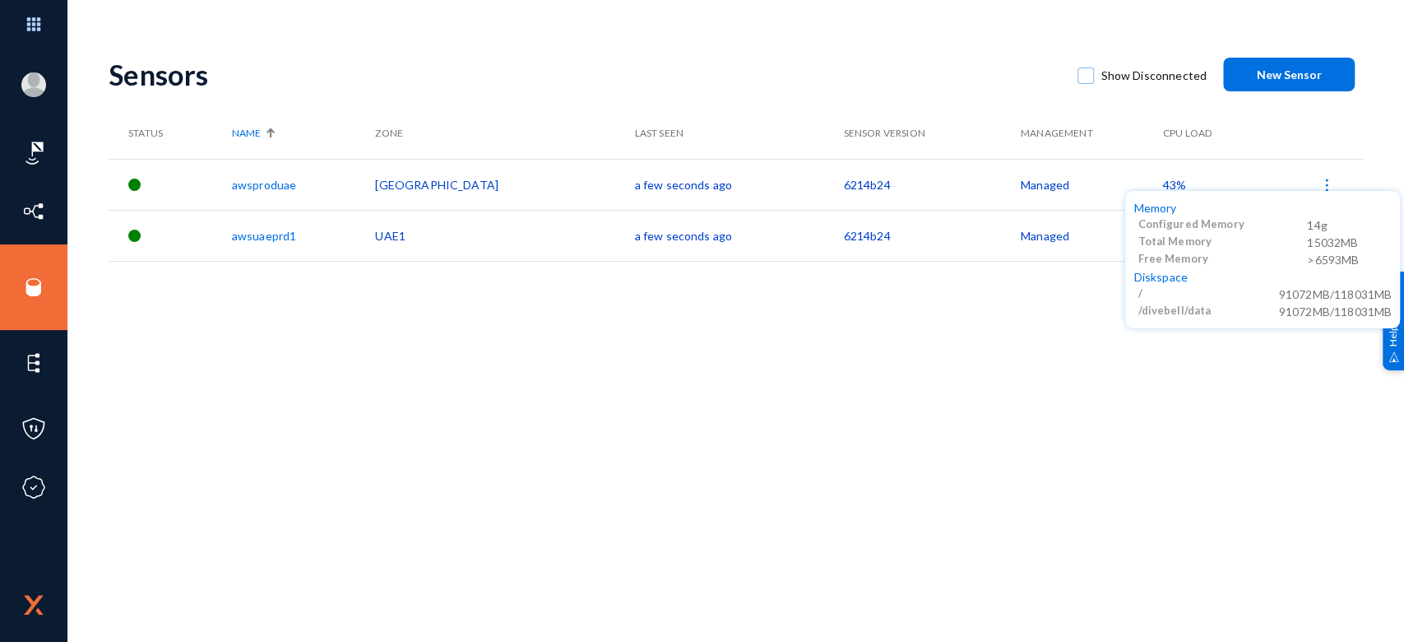
click at [916, 380] on div at bounding box center [702, 321] width 1404 height 642
